Goal: Check status: Check status

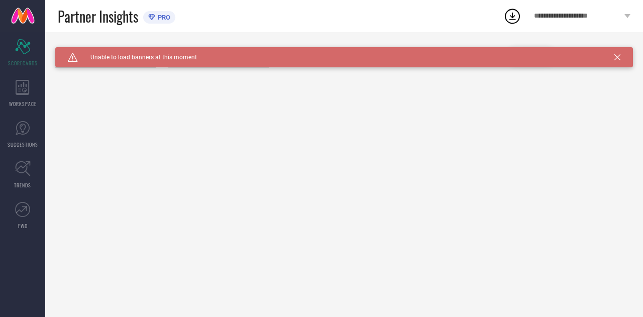
type input "All"
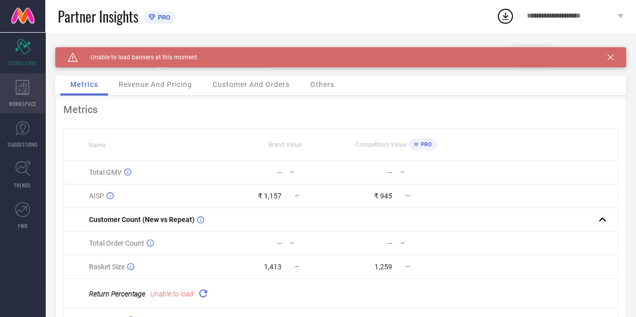
click at [30, 84] on div "WORKSPACE" at bounding box center [22, 93] width 45 height 40
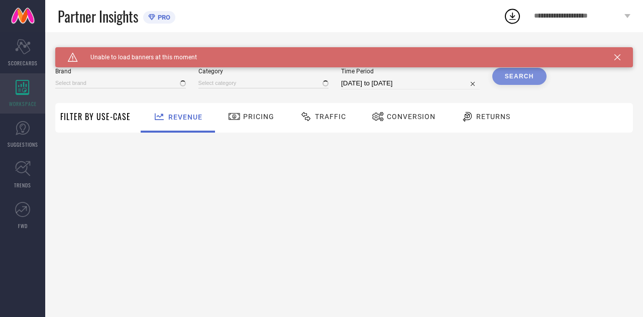
type input "THE SOULED STORE"
type input "All"
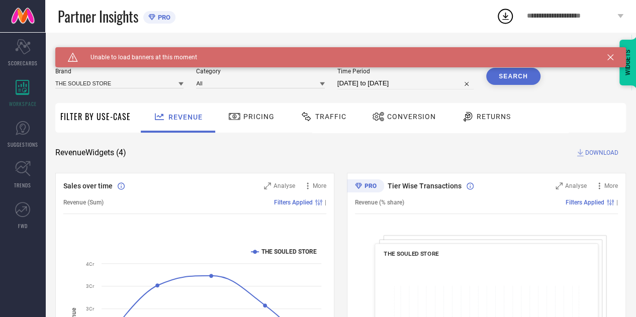
click at [613, 55] on icon at bounding box center [610, 57] width 6 height 6
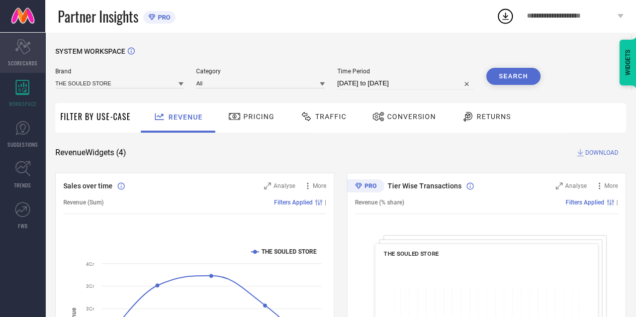
click at [30, 47] on icon "Scorecard" at bounding box center [23, 46] width 16 height 15
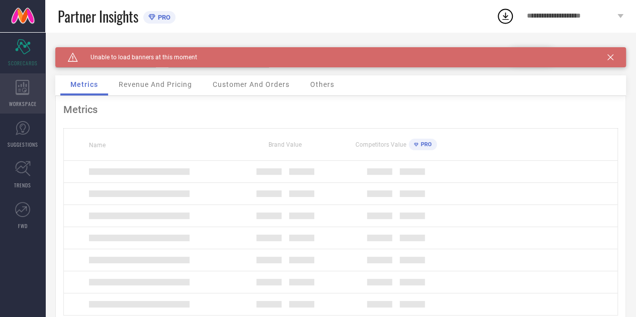
click at [20, 92] on icon at bounding box center [23, 87] width 14 height 15
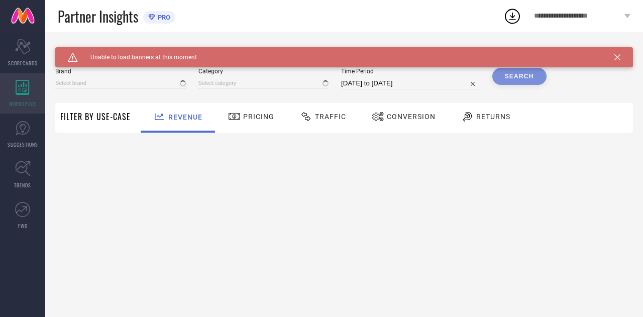
type input "THE SOULED STORE"
type input "All"
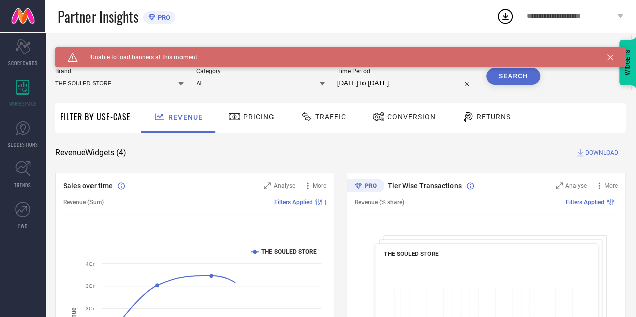
click at [395, 112] on div "Conversion" at bounding box center [403, 116] width 69 height 17
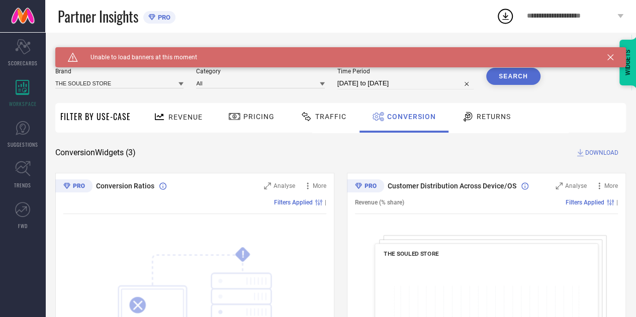
select select "8"
select select "2025"
select select "9"
select select "2025"
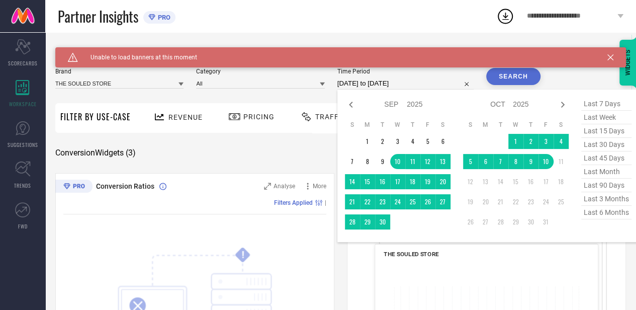
click at [421, 83] on input "[DATE] to [DATE]" at bounding box center [405, 83] width 136 height 12
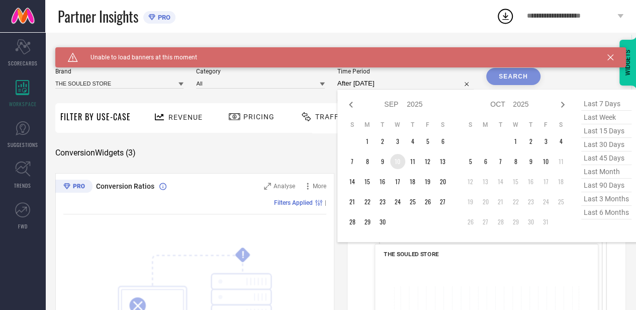
click at [402, 164] on td "10" at bounding box center [397, 161] width 15 height 15
type input "[DATE] to [DATE]"
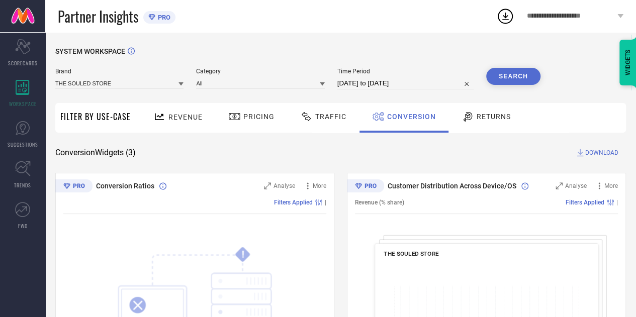
click at [502, 79] on button "Search" at bounding box center [513, 76] width 54 height 17
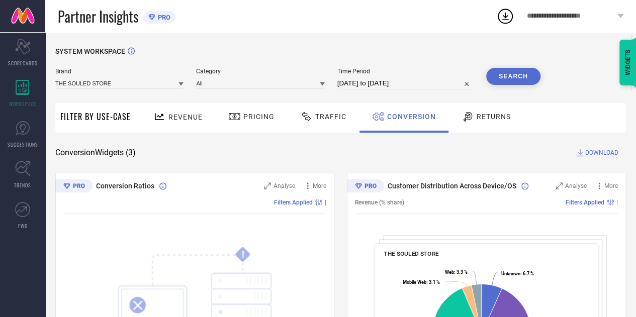
click at [598, 156] on span "DOWNLOAD" at bounding box center [601, 153] width 33 height 10
